Goal: Transaction & Acquisition: Purchase product/service

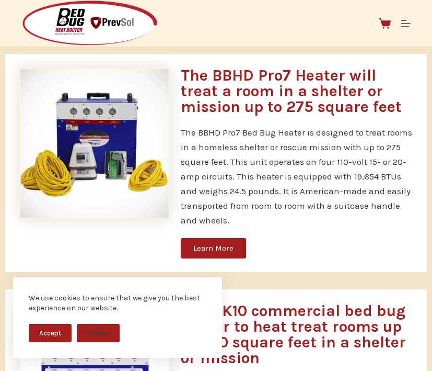
scroll to position [515, 0]
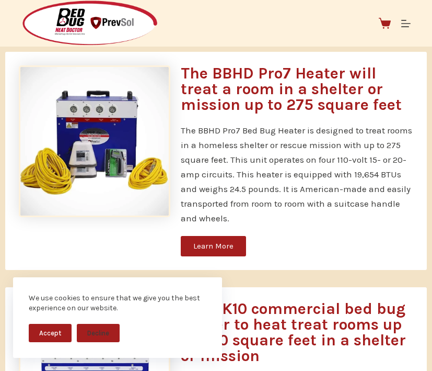
click at [221, 246] on span "Learn More" at bounding box center [213, 246] width 40 height 8
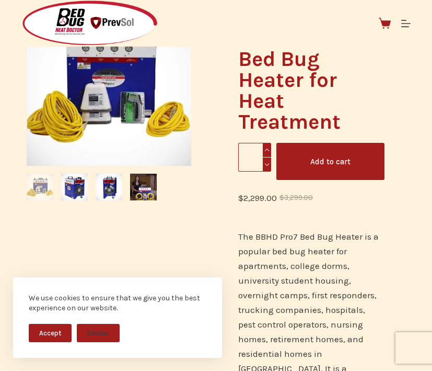
scroll to position [148, 0]
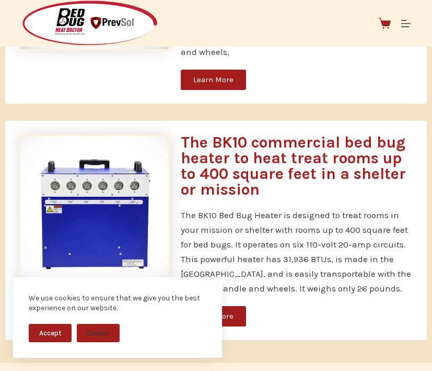
scroll to position [681, 0]
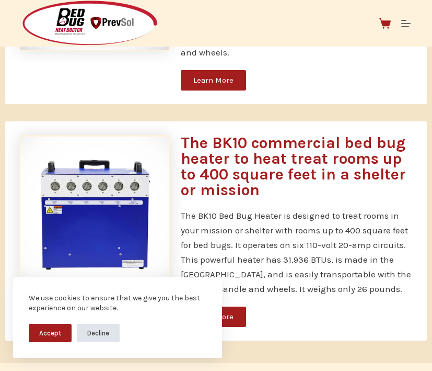
click at [90, 335] on button "Decline" at bounding box center [98, 333] width 43 height 18
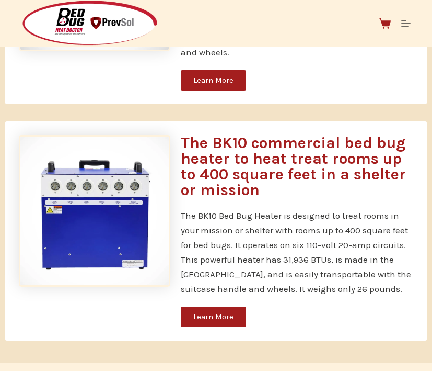
click at [216, 314] on span "Learn More" at bounding box center [213, 317] width 40 height 8
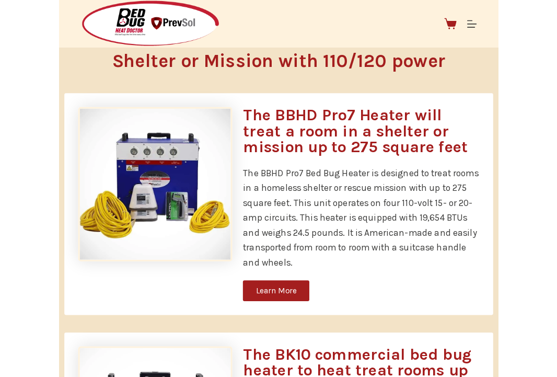
scroll to position [479, 0]
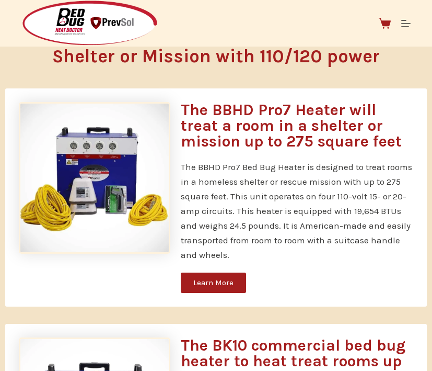
click at [259, 112] on h3 "The BBHD Pro7 Heater will treat a room in a shelter or mission up to 275 square…" at bounding box center [297, 125] width 232 height 47
click at [213, 280] on span "Learn More" at bounding box center [213, 283] width 40 height 8
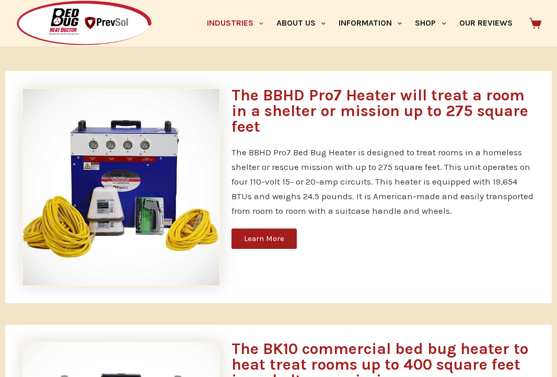
scroll to position [508, 0]
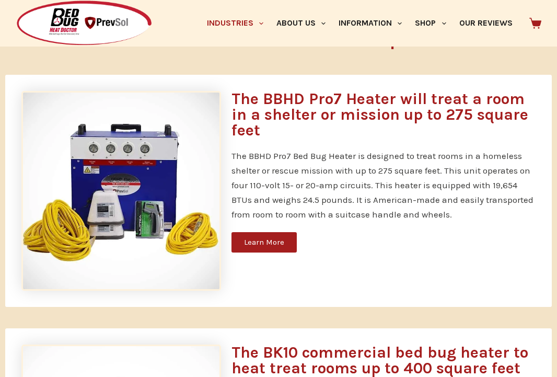
click at [316, 99] on h3 "The BBHD Pro7 Heater will treat a room in a shelter or mission up to 275 square…" at bounding box center [384, 114] width 304 height 47
click at [266, 238] on span "Learn More" at bounding box center [264, 242] width 40 height 8
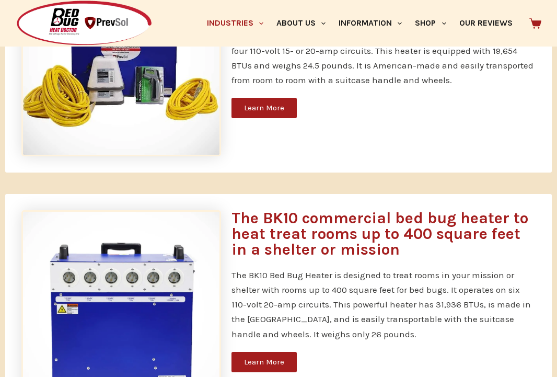
scroll to position [759, 0]
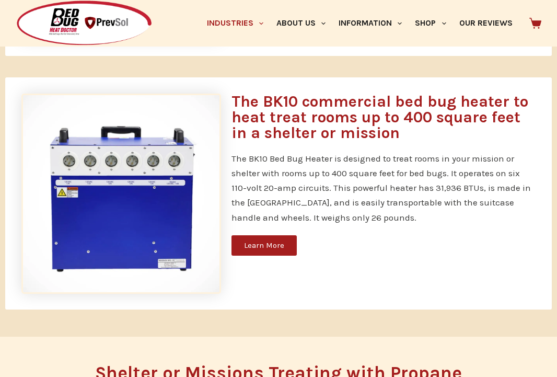
click at [267, 247] on span "Learn More" at bounding box center [264, 246] width 40 height 8
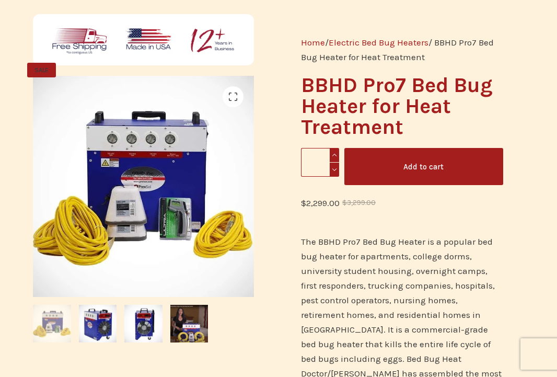
scroll to position [96, 0]
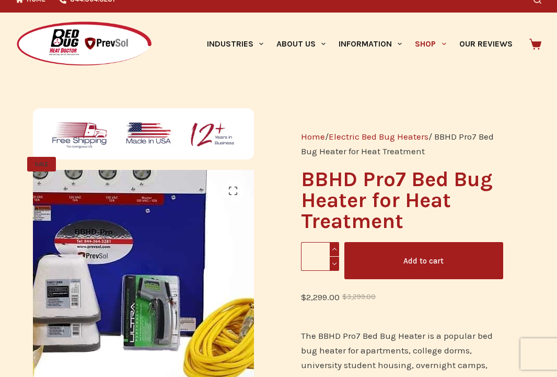
scroll to position [14, 0]
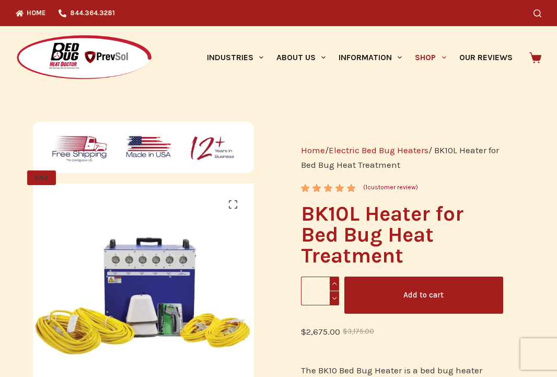
click at [335, 280] on span at bounding box center [334, 284] width 9 height 14
type input "*"
click at [392, 290] on button "Add to cart" at bounding box center [423, 295] width 159 height 37
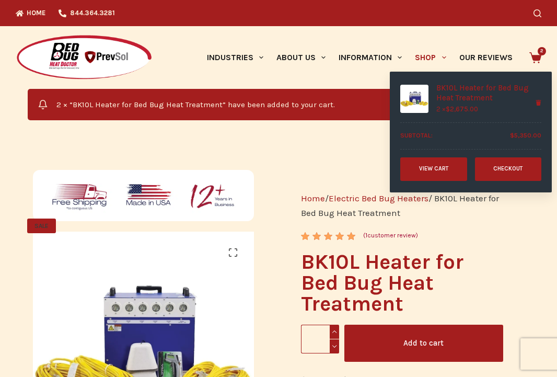
click at [537, 54] on icon at bounding box center [536, 58] width 12 height 12
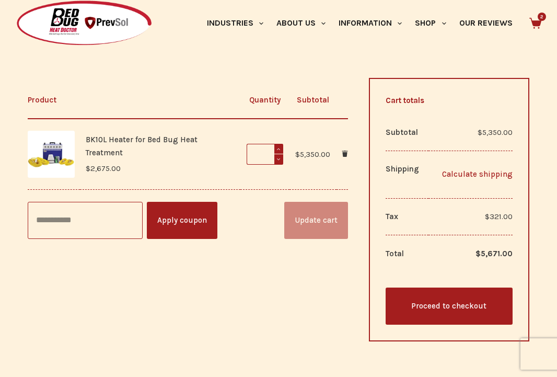
scroll to position [220, 0]
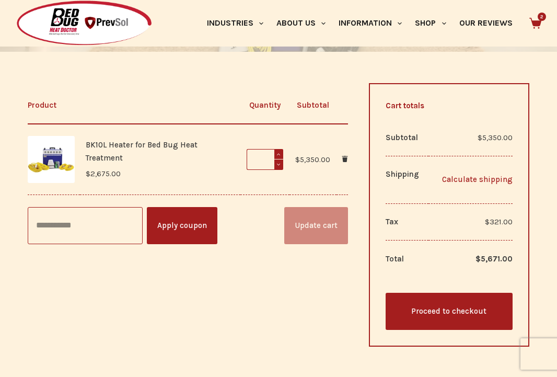
click at [457, 179] on link "Calculate shipping" at bounding box center [473, 179] width 78 height 13
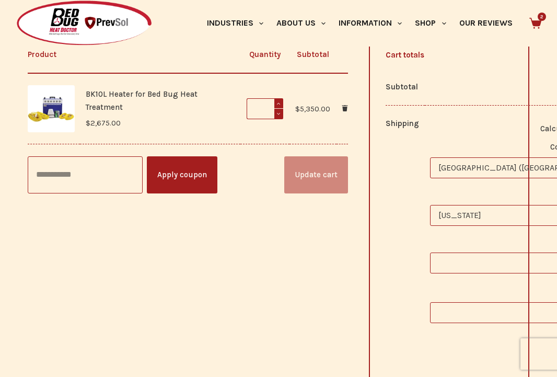
scroll to position [289, 0]
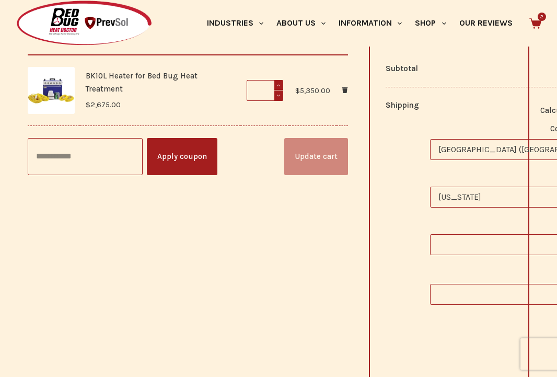
click at [473, 194] on span "[US_STATE]" at bounding box center [521, 197] width 180 height 20
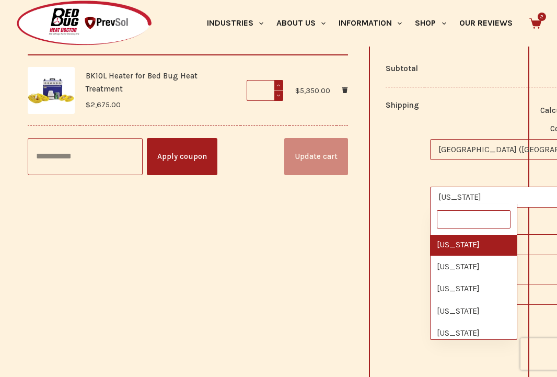
scroll to position [803, 0]
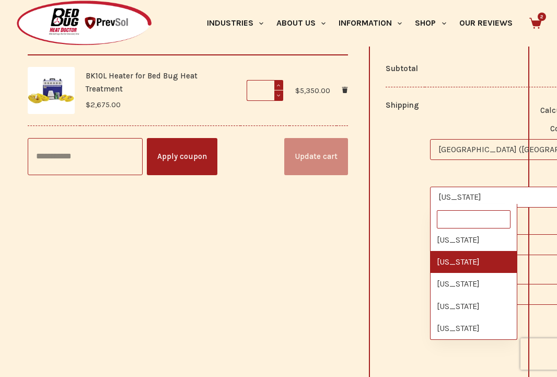
select select "**"
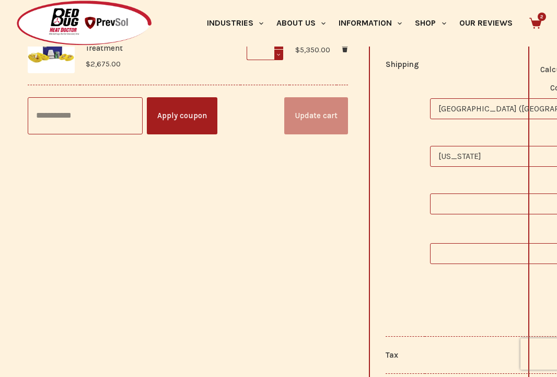
scroll to position [337, 0]
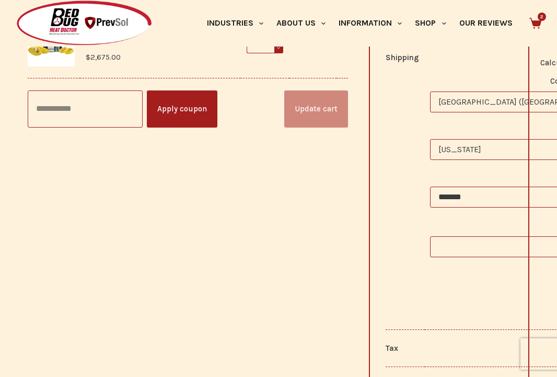
type input "*******"
type input "*****"
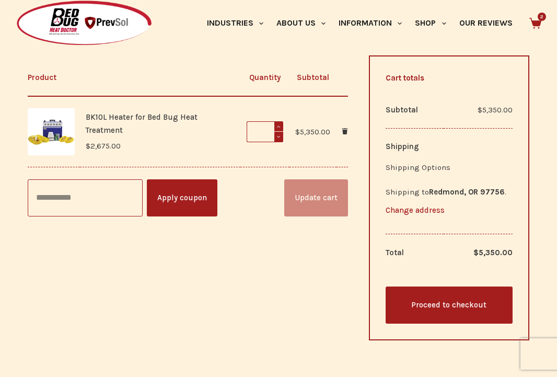
scroll to position [296, 0]
click at [418, 168] on label "Shipping Options" at bounding box center [418, 167] width 65 height 9
click at [147, 123] on link "BK10L Heater for Bed Bug Heat Treatment" at bounding box center [142, 123] width 112 height 22
